Goal: Task Accomplishment & Management: Manage account settings

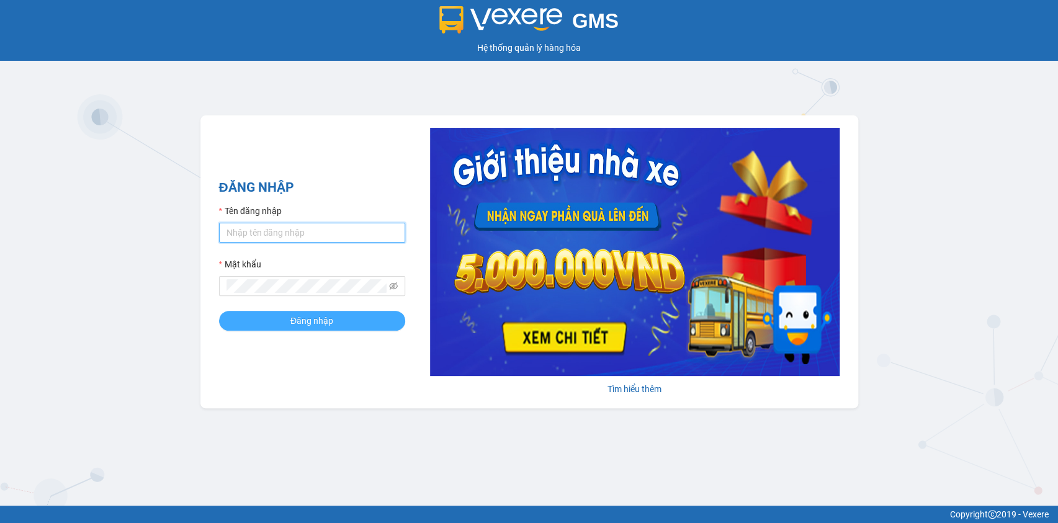
type input "dao.trungkien"
click at [293, 316] on span "Đăng nhập" at bounding box center [311, 321] width 43 height 14
